Goal: Find contact information: Find contact information

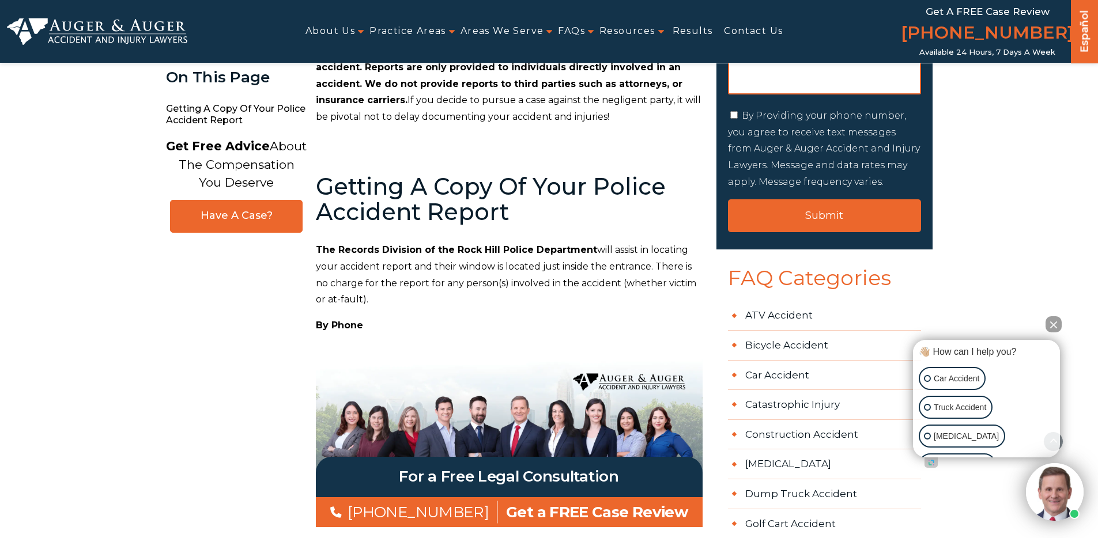
click at [599, 318] on p "By Phone" at bounding box center [509, 326] width 387 height 17
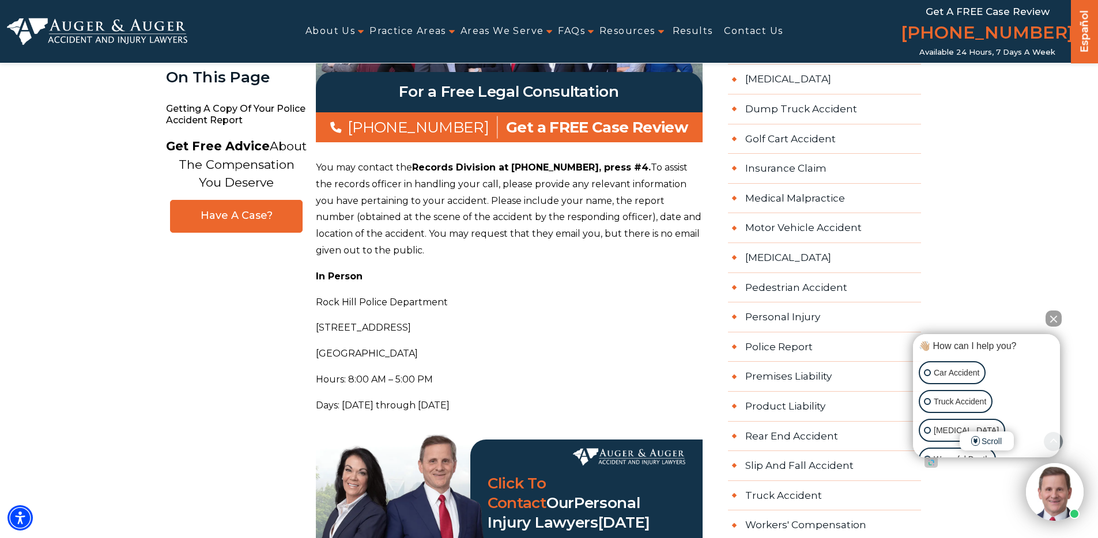
scroll to position [673, 0]
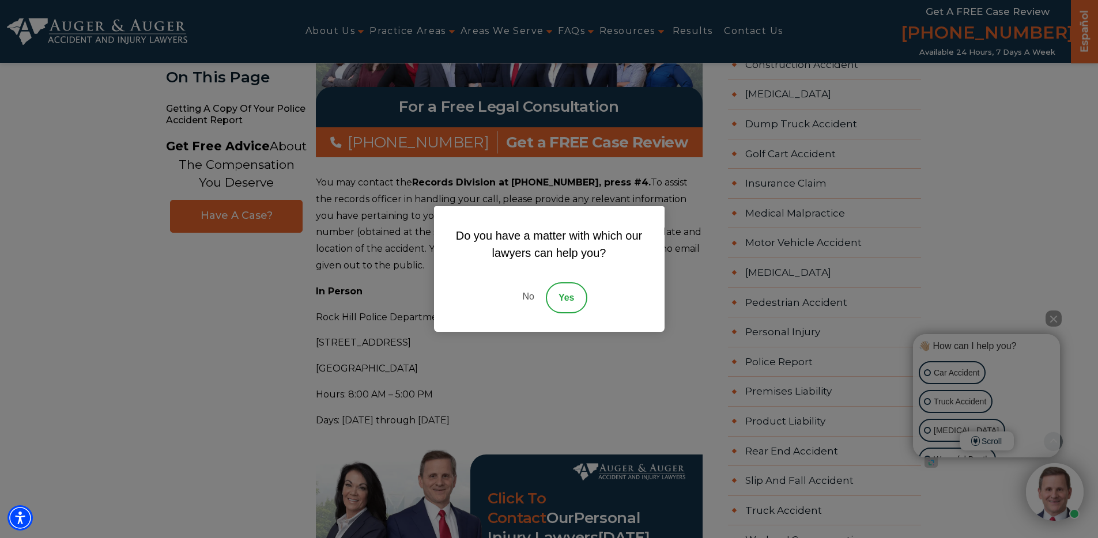
click at [522, 296] on link "No" at bounding box center [528, 297] width 35 height 31
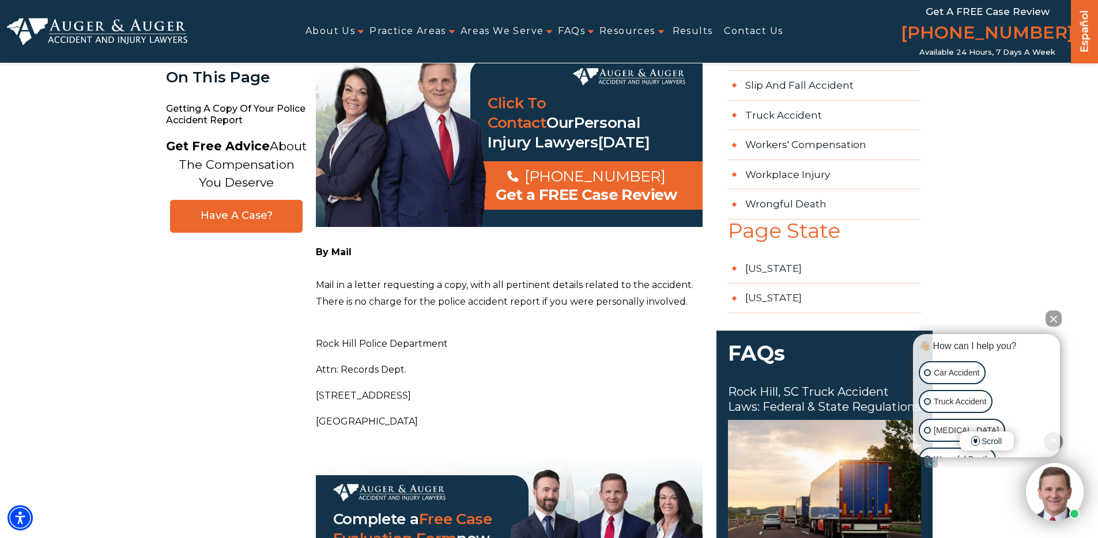
scroll to position [1069, 0]
